Goal: Find specific page/section: Find specific page/section

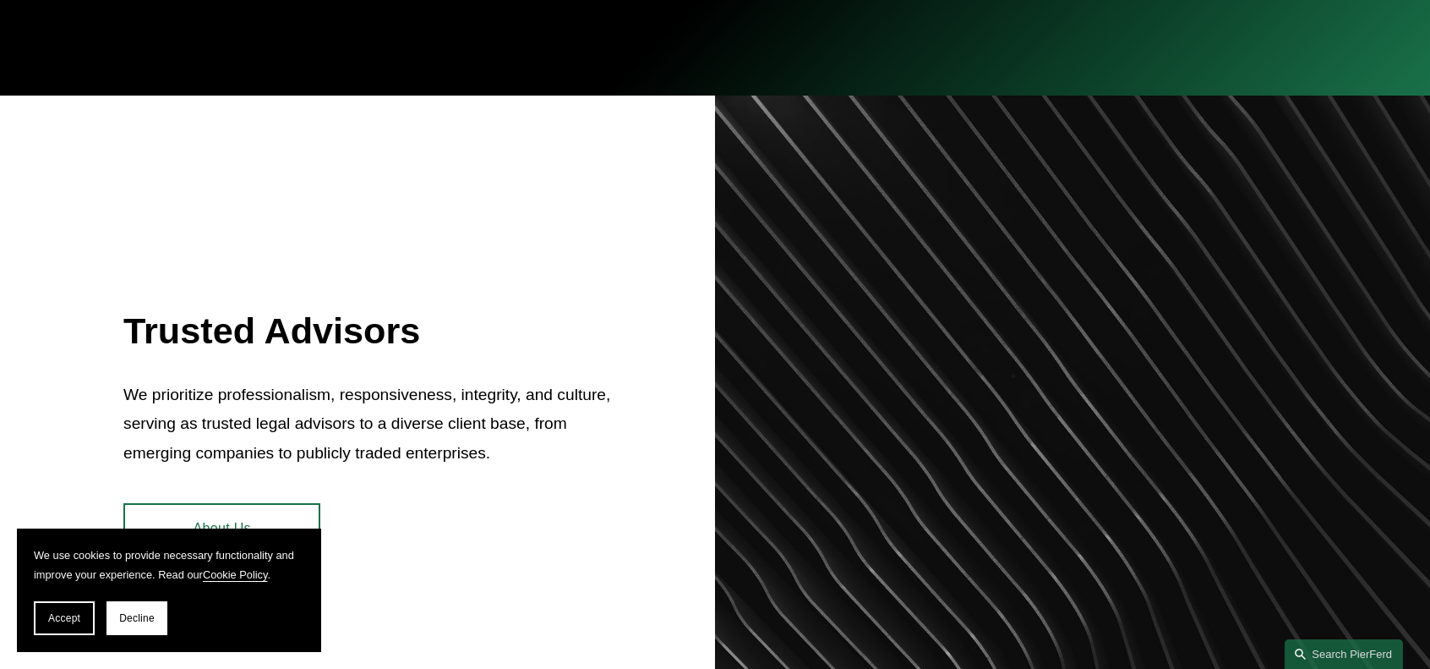
scroll to position [676, 0]
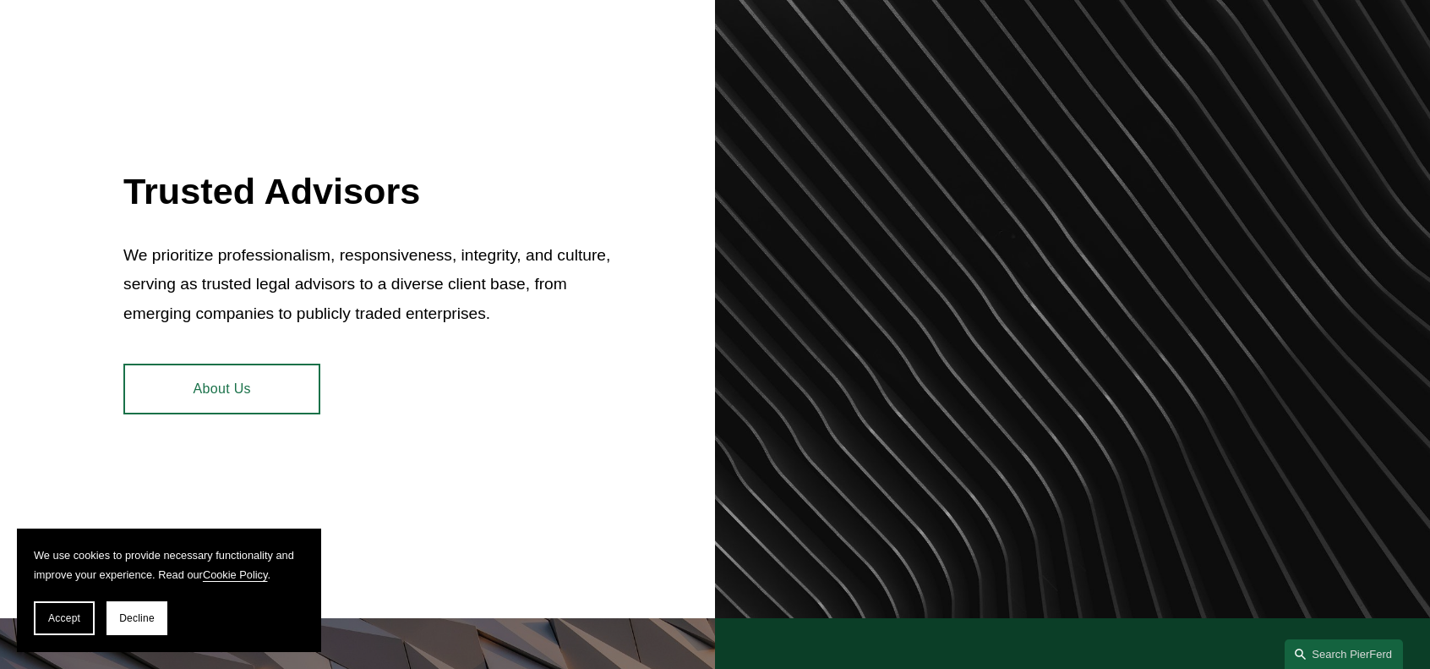
click at [75, 618] on span "Accept" at bounding box center [64, 618] width 32 height 12
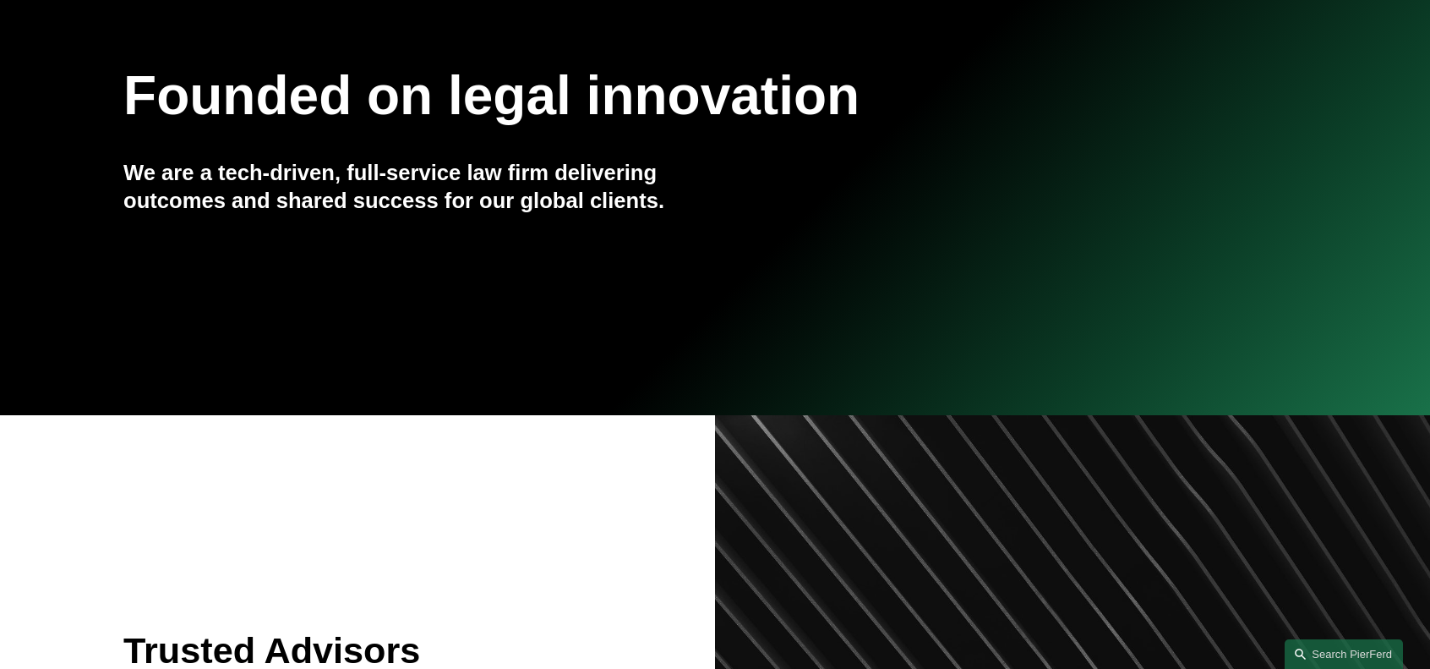
scroll to position [0, 0]
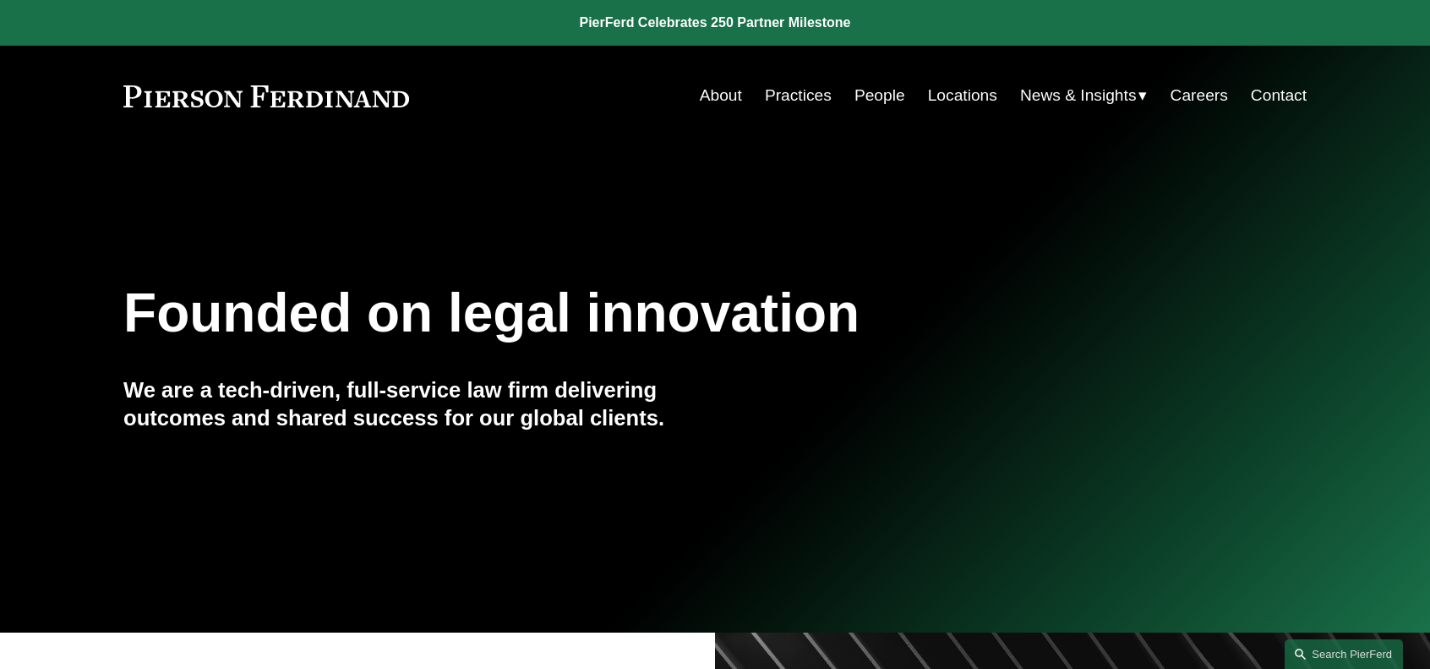
click at [871, 92] on link "People" at bounding box center [880, 95] width 51 height 32
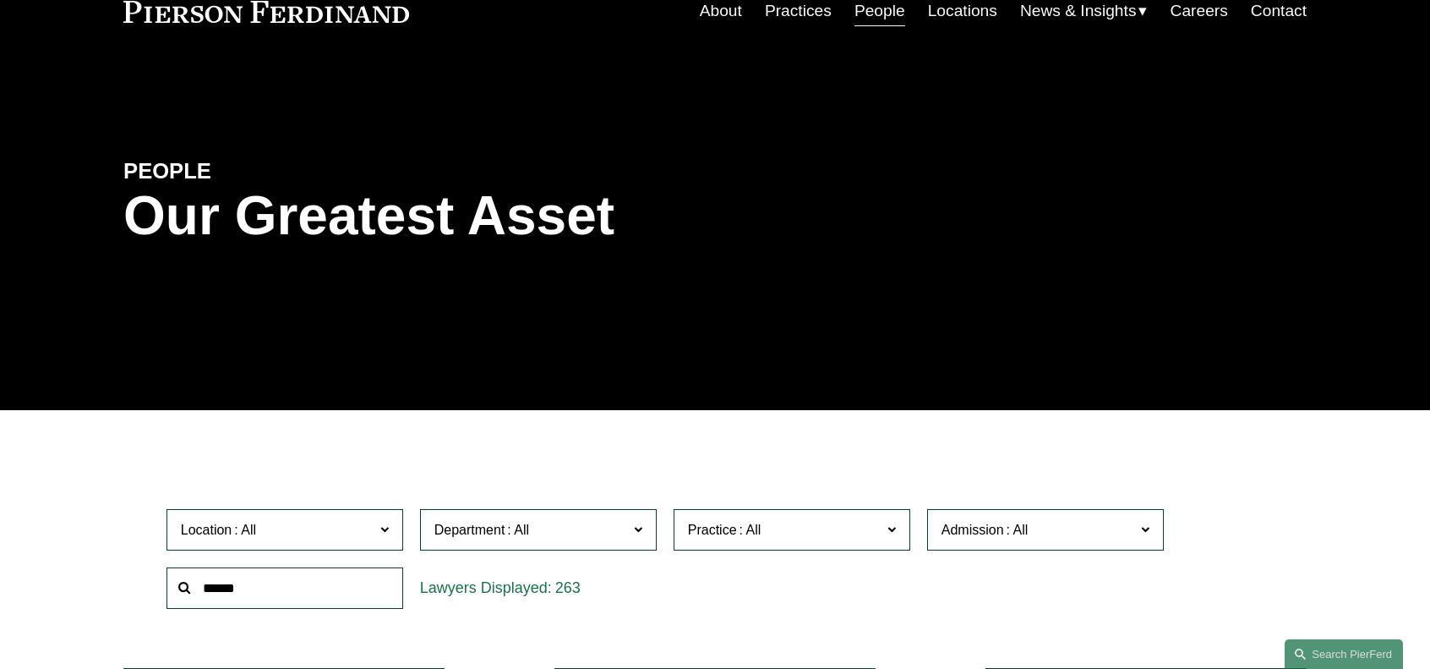
scroll to position [169, 0]
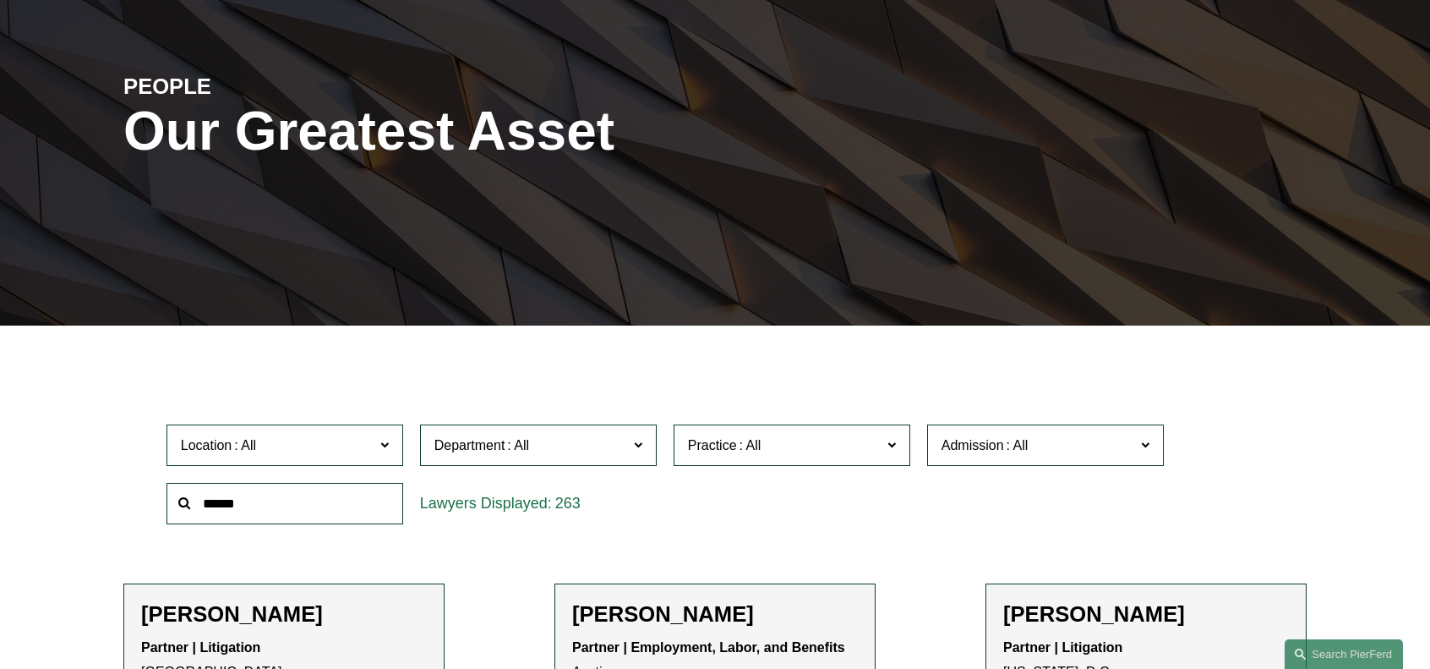
click at [521, 447] on span at bounding box center [518, 445] width 27 height 14
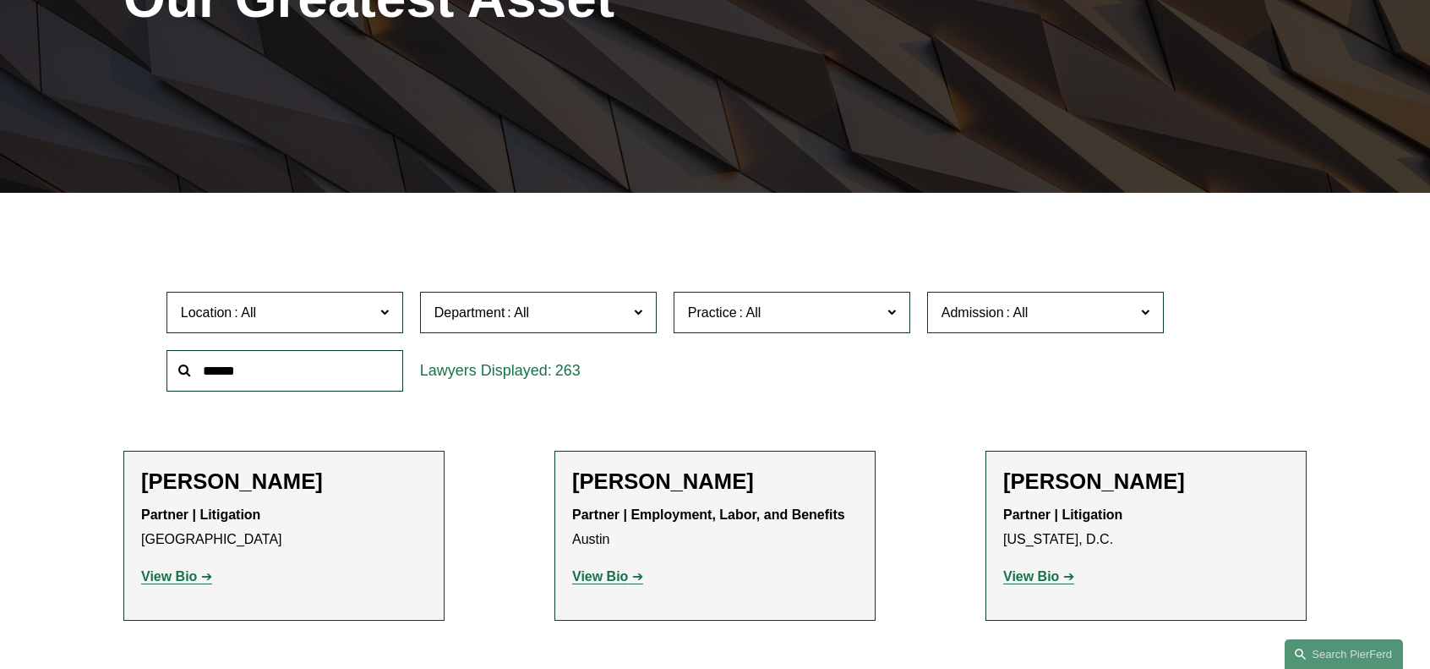
scroll to position [338, 0]
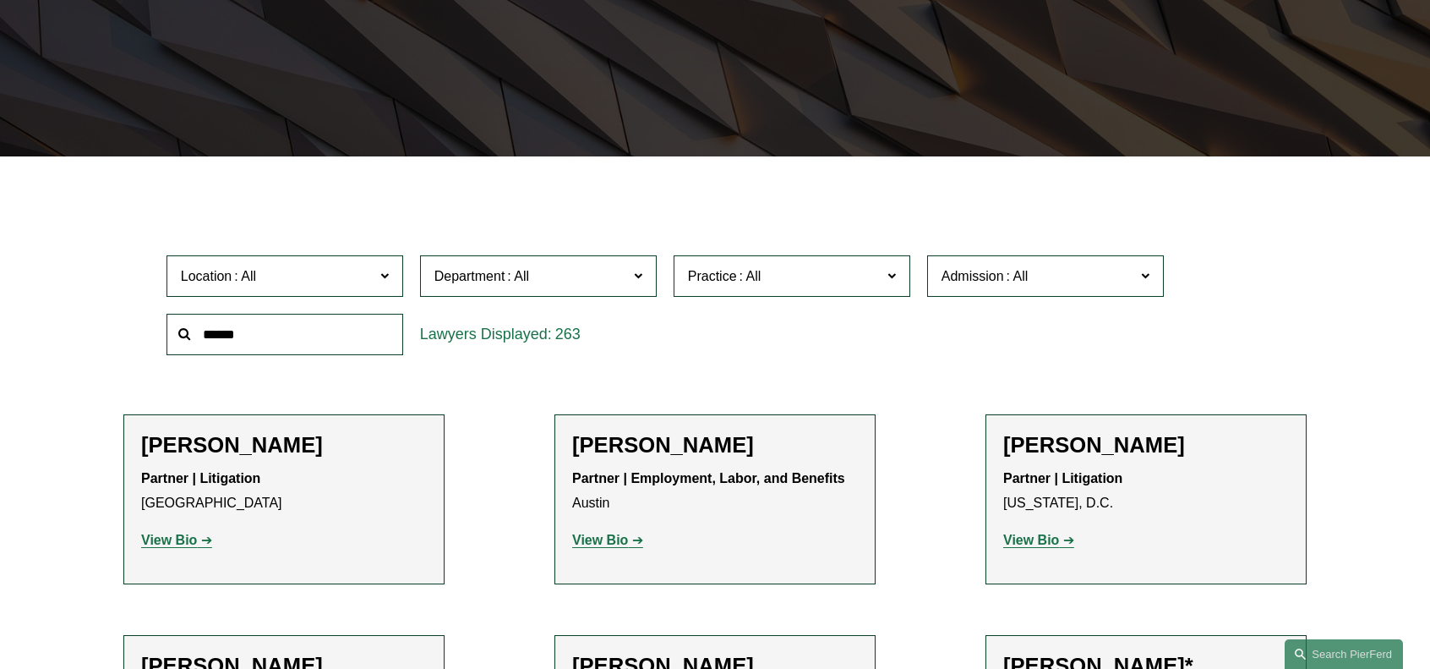
click at [0, 0] on link "Litigation" at bounding box center [0, 0] width 0 height 0
click at [742, 289] on label "Practice" at bounding box center [792, 275] width 237 height 41
click at [0, 0] on link "International Disputes" at bounding box center [0, 0] width 0 height 0
drag, startPoint x: 771, startPoint y: 378, endPoint x: 60, endPoint y: 363, distance: 711.0
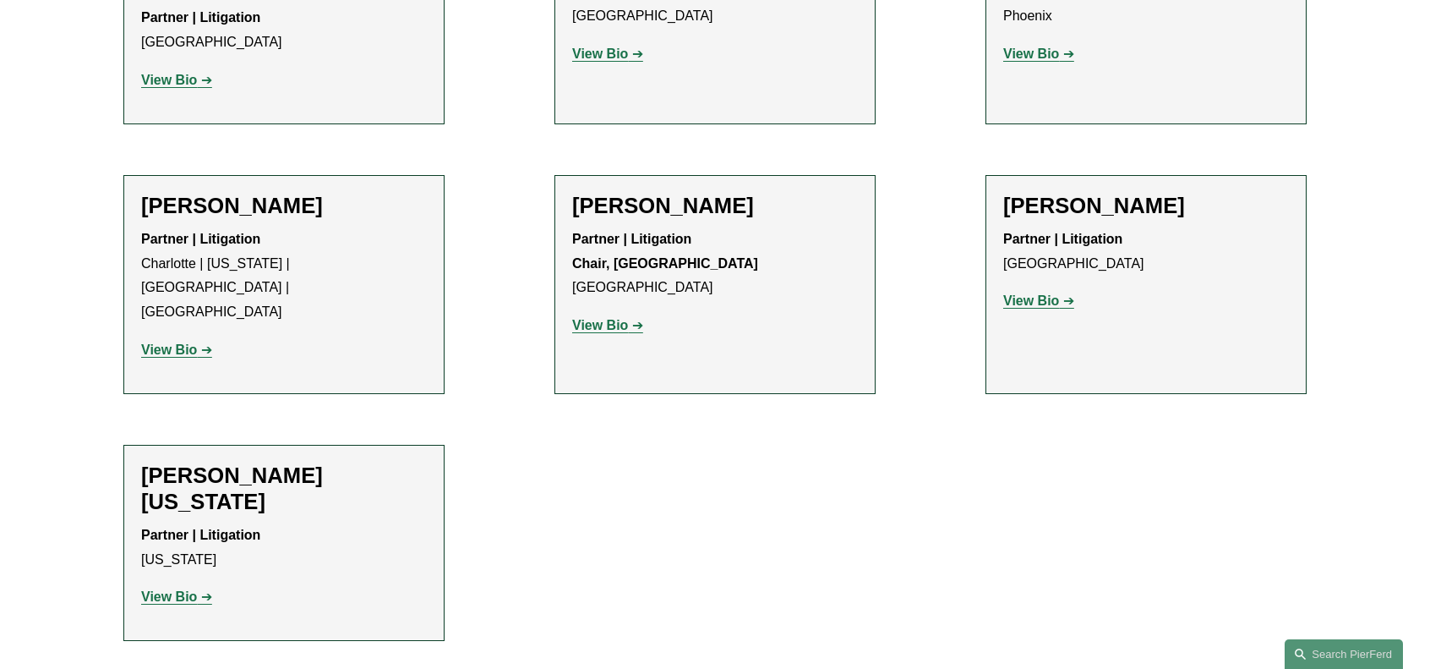
scroll to position [1247, 0]
